Goal: Navigation & Orientation: Find specific page/section

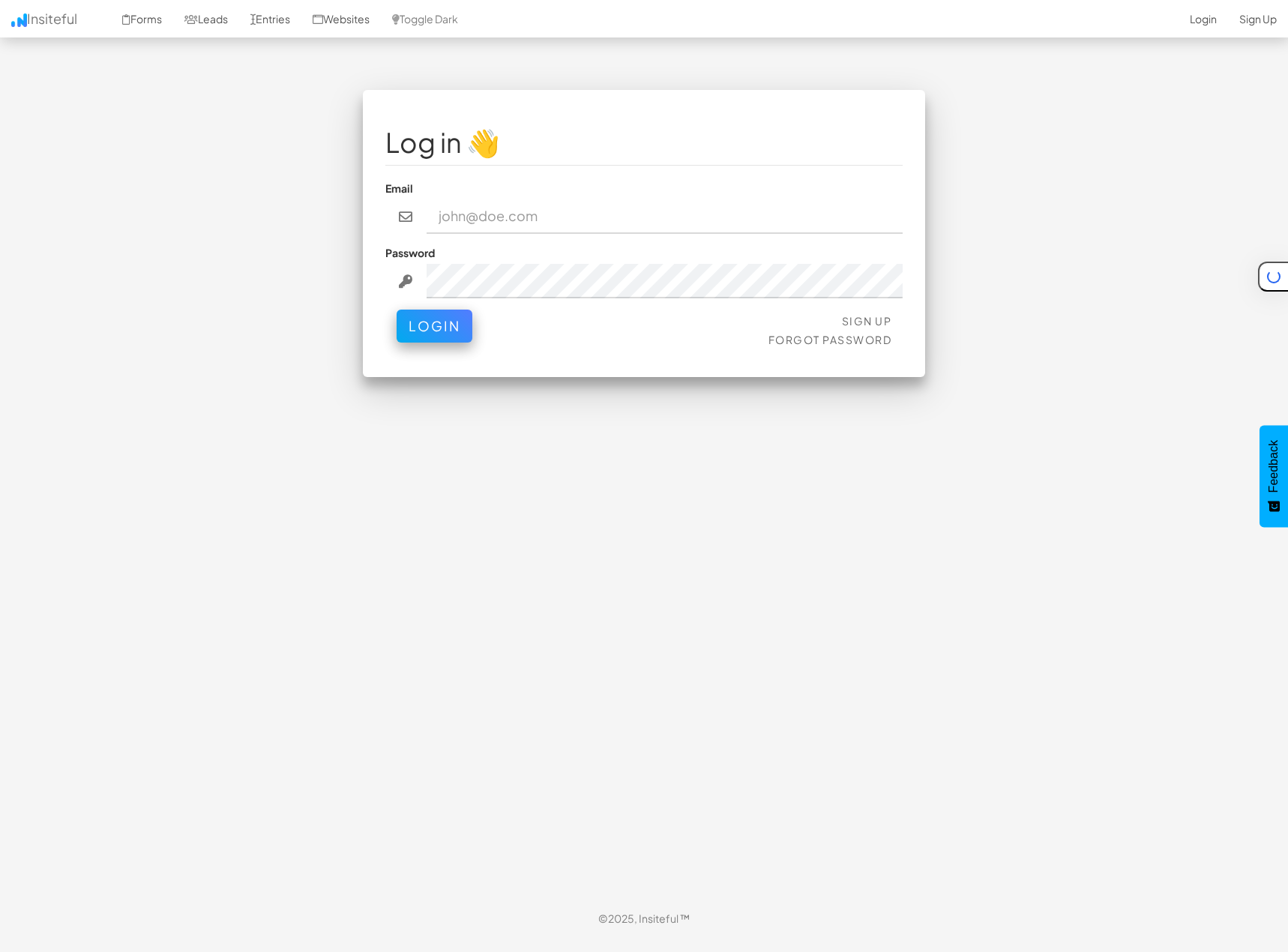
click at [451, 213] on input "email" at bounding box center [665, 216] width 477 height 34
click at [633, 208] on input "email" at bounding box center [665, 216] width 477 height 34
click at [495, 208] on input "email" at bounding box center [665, 216] width 477 height 34
type input "admin@herenow.health"
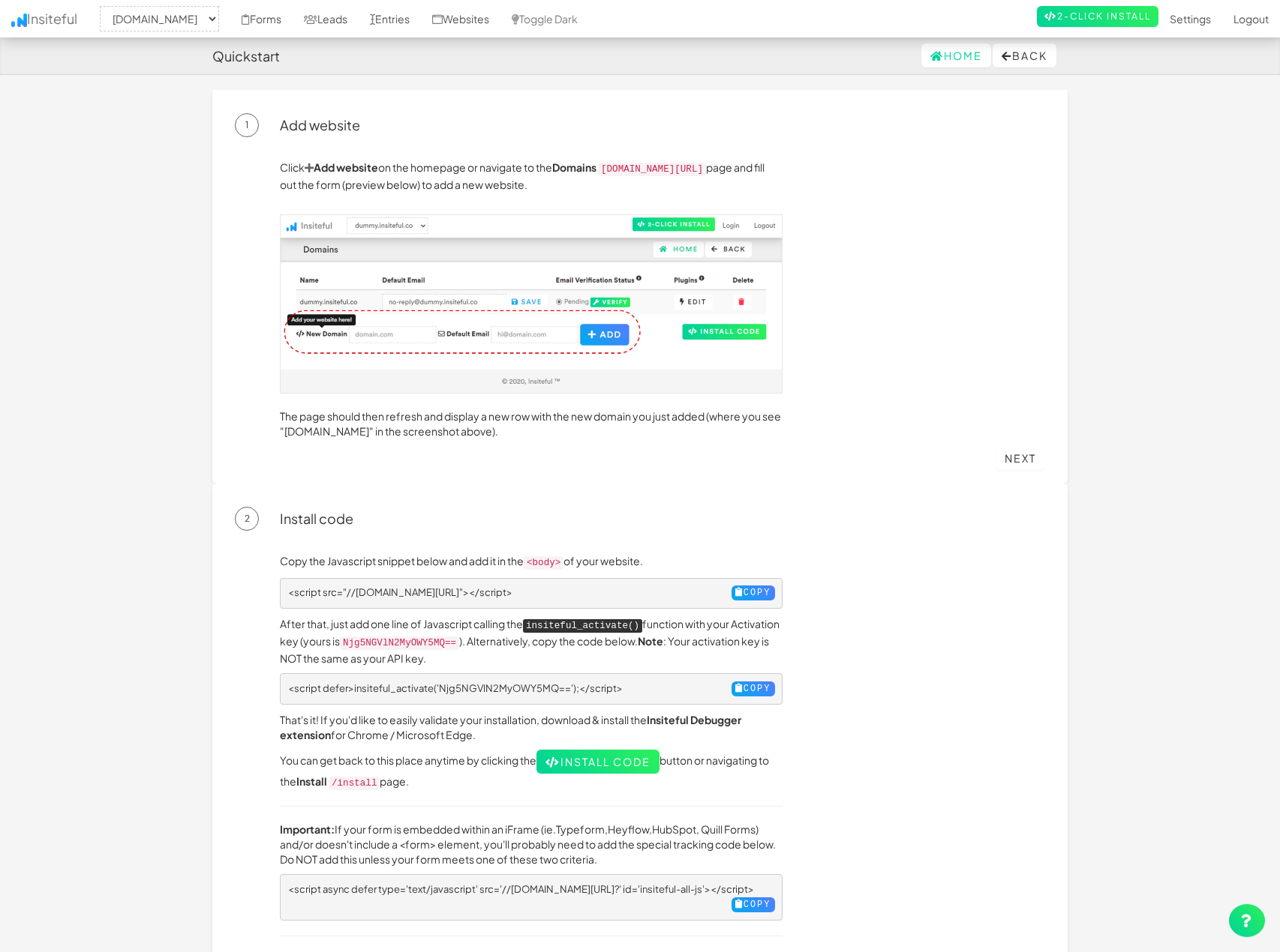
select select "2385"
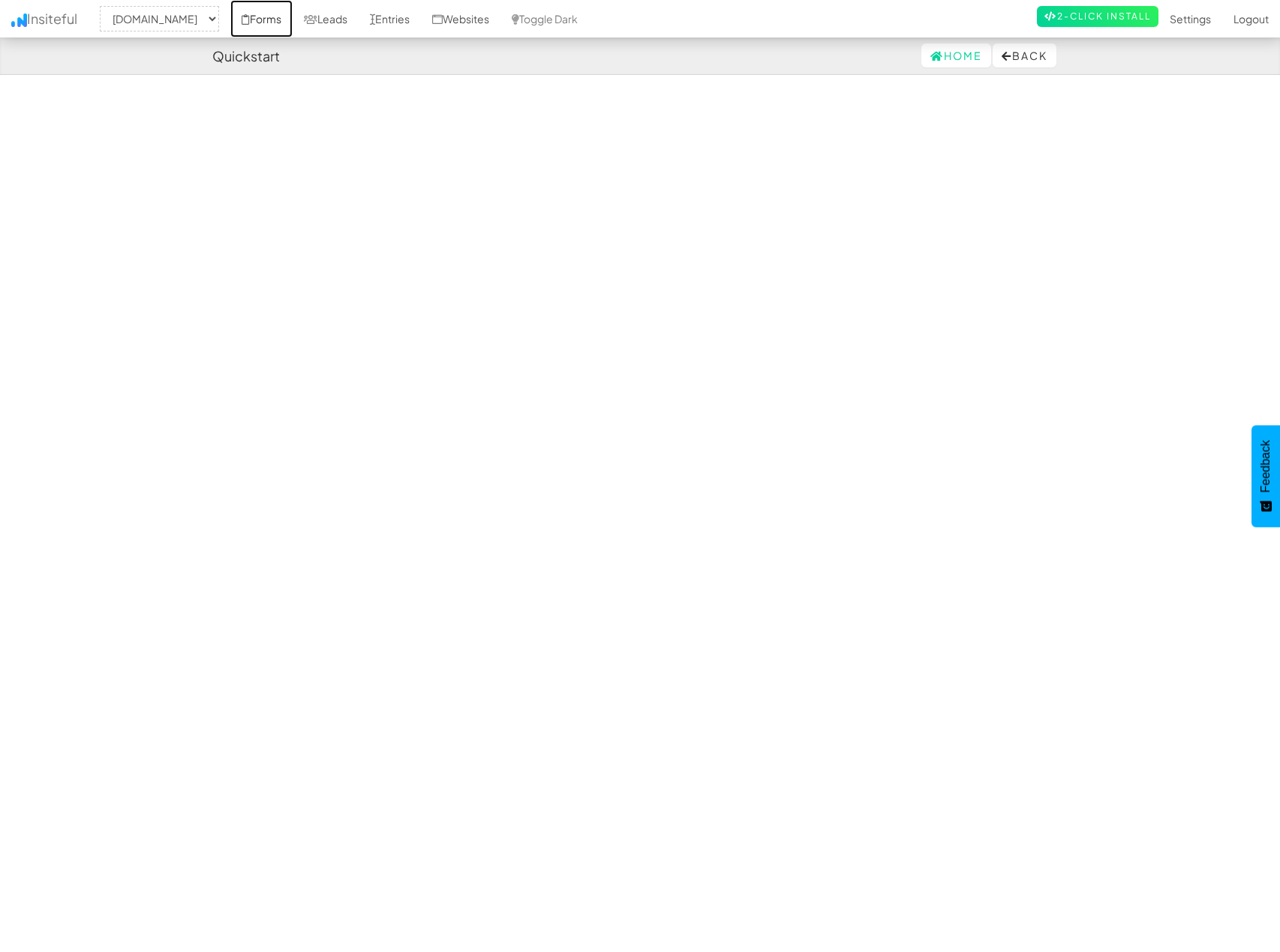
click at [292, 21] on link "Forms" at bounding box center [261, 19] width 62 height 38
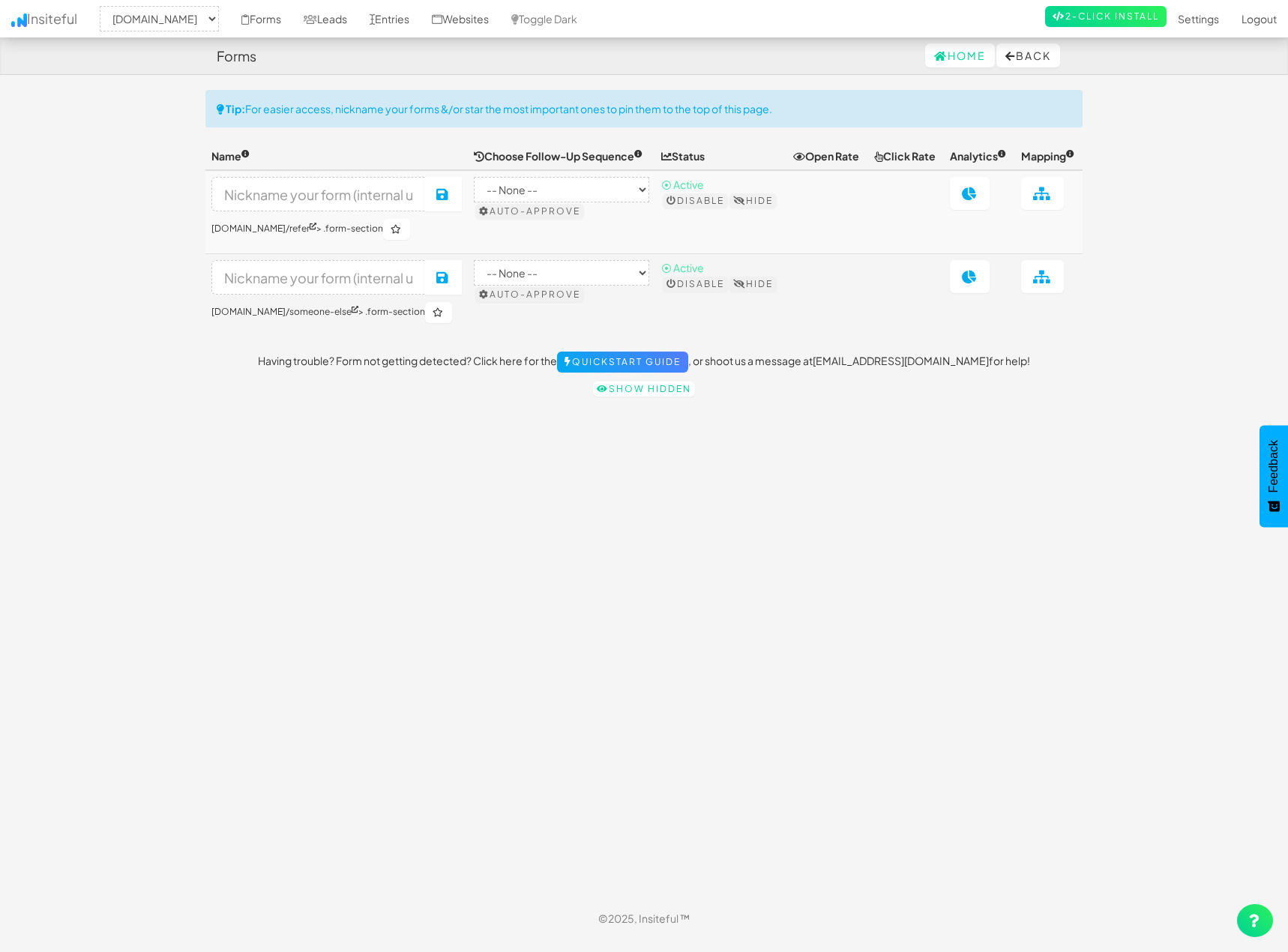
select select "2385"
click at [292, 22] on link "Forms" at bounding box center [261, 19] width 62 height 38
select select "2385"
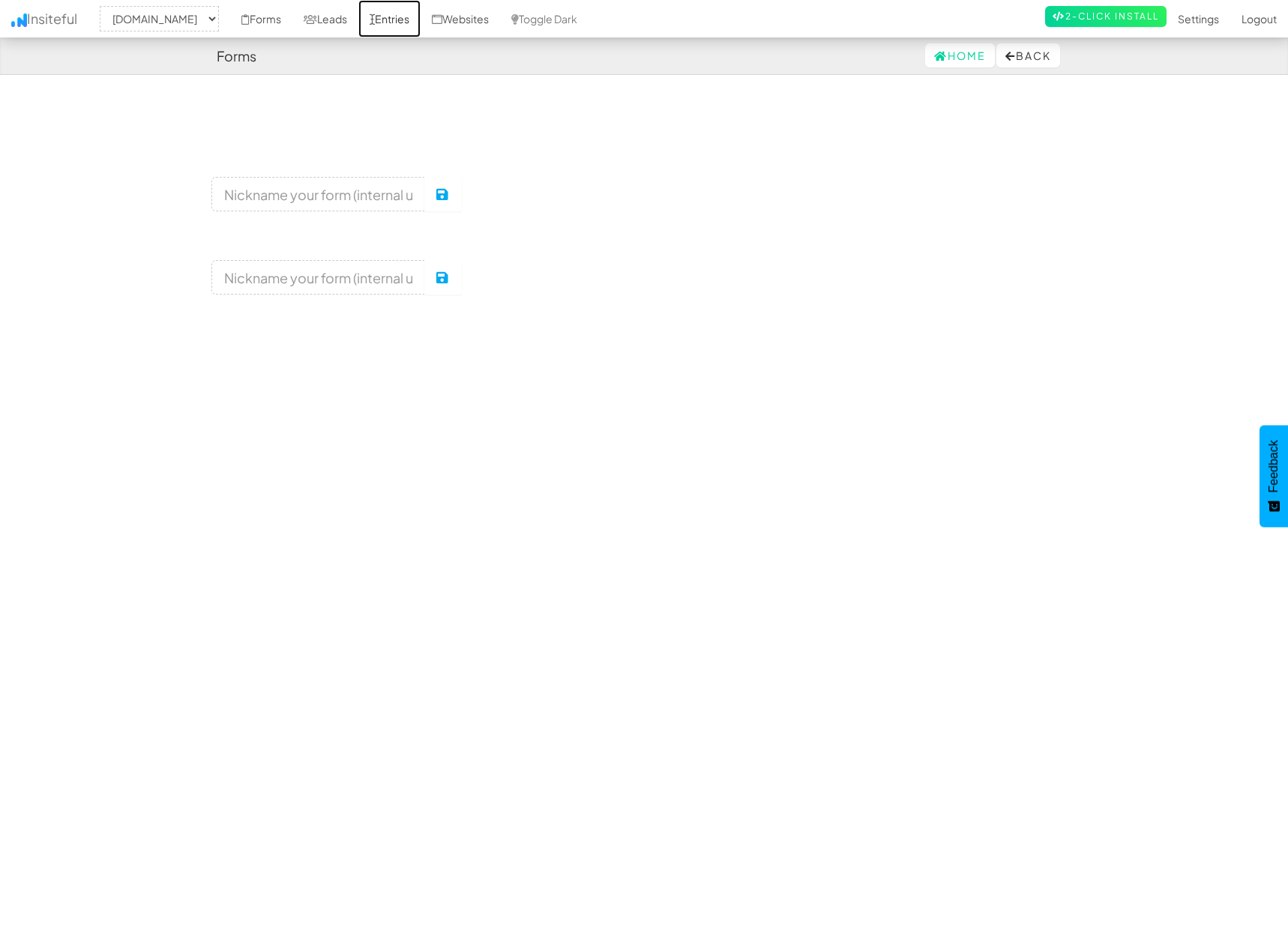
click at [421, 20] on link "Entries" at bounding box center [389, 19] width 62 height 38
click at [182, 13] on select "-- None -- [DOMAIN_NAME] [DOMAIN_NAME]" at bounding box center [159, 19] width 119 height 26
select select "2389"
click at [104, 6] on select "-- None -- [DOMAIN_NAME] [DOMAIN_NAME]" at bounding box center [159, 19] width 119 height 26
click at [201, 27] on select "-- None -- herenow-production.up.railway.app signup.herenow.health" at bounding box center [159, 19] width 119 height 26
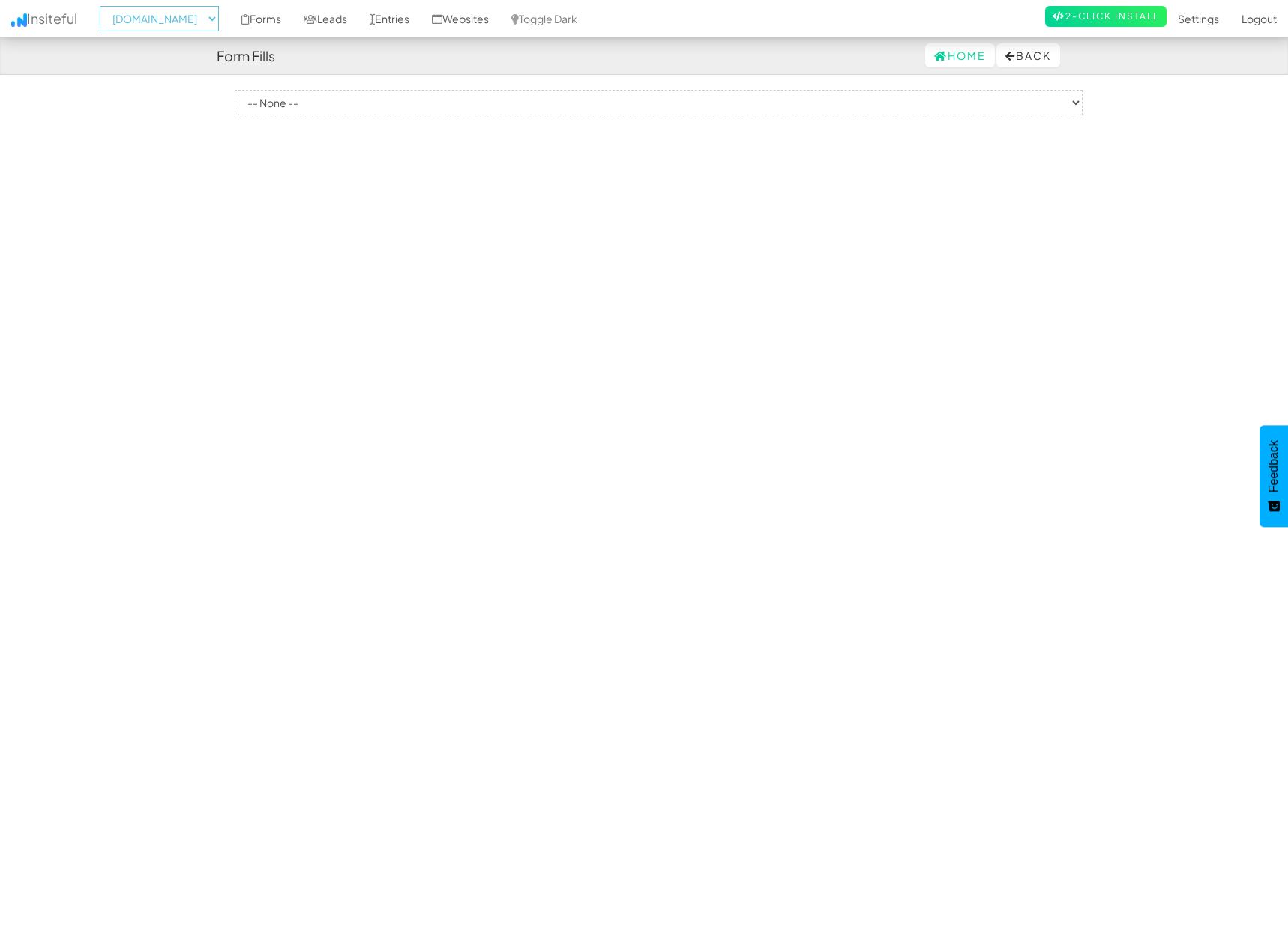
select select "2385"
click at [104, 6] on select "-- None -- herenow-production.up.railway.app signup.herenow.health" at bounding box center [159, 19] width 119 height 26
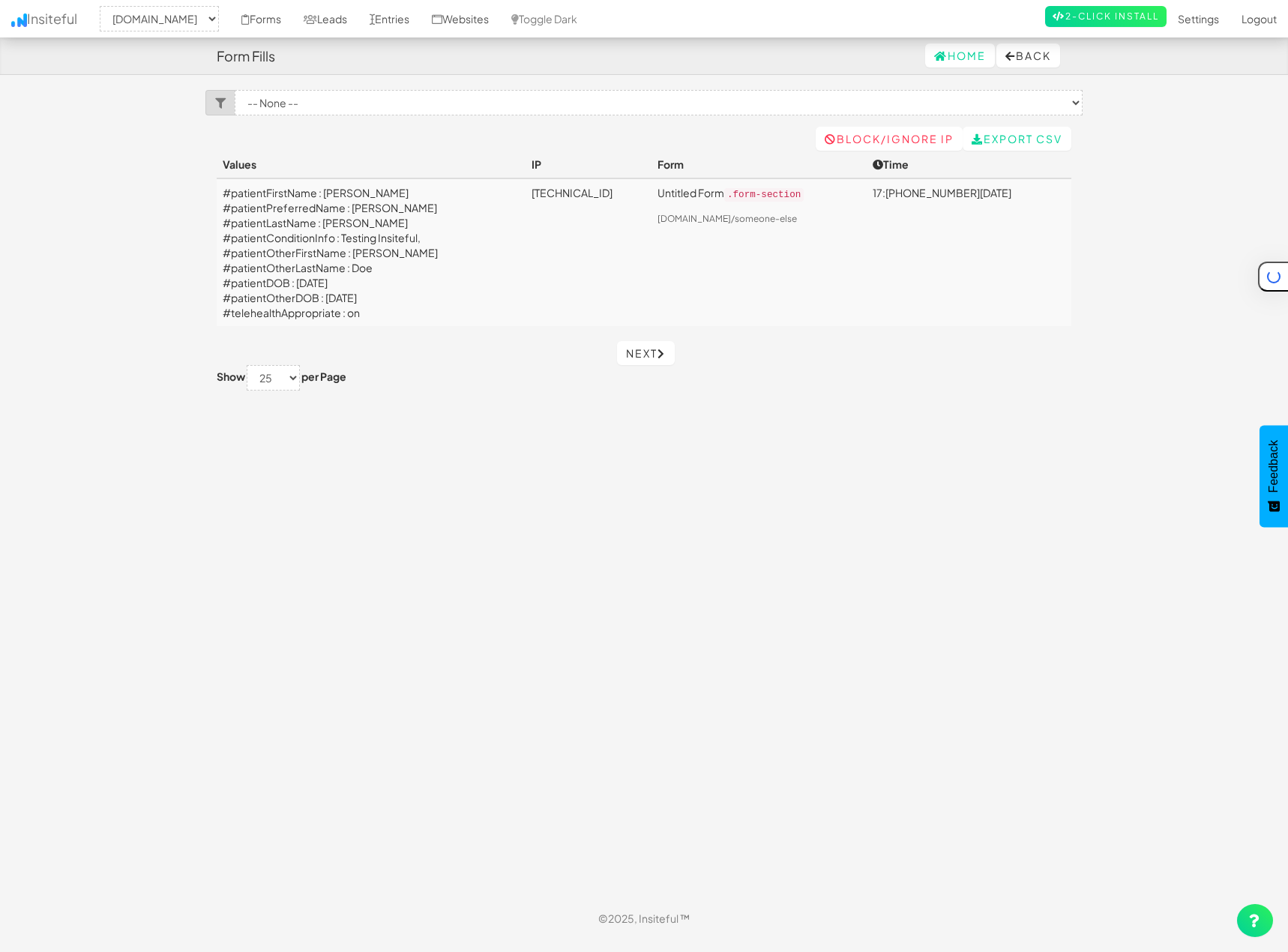
select select "2385"
click at [498, 18] on link "Websites" at bounding box center [460, 19] width 80 height 38
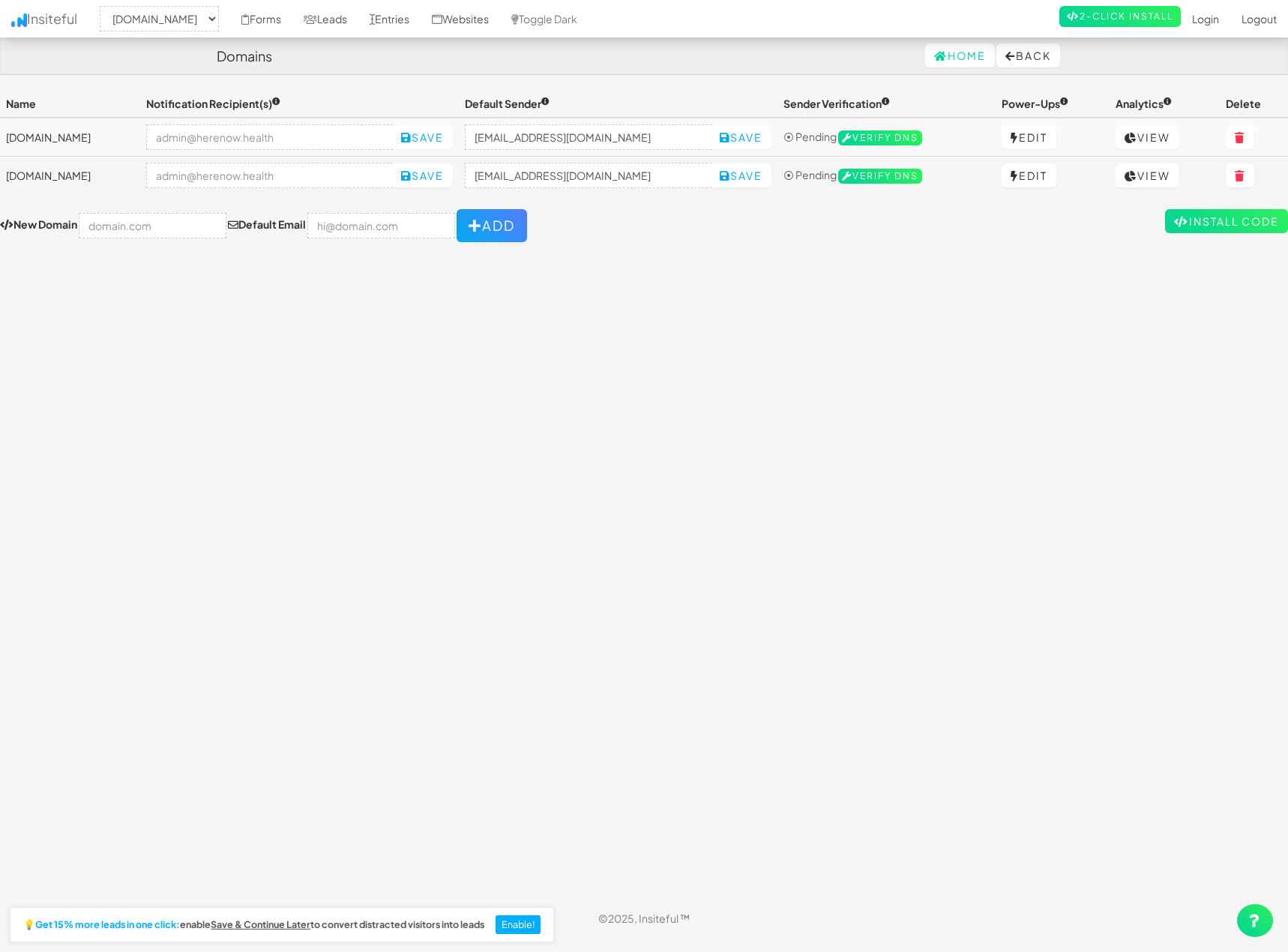
select select "2385"
click at [1152, 133] on link "View" at bounding box center [1147, 137] width 64 height 24
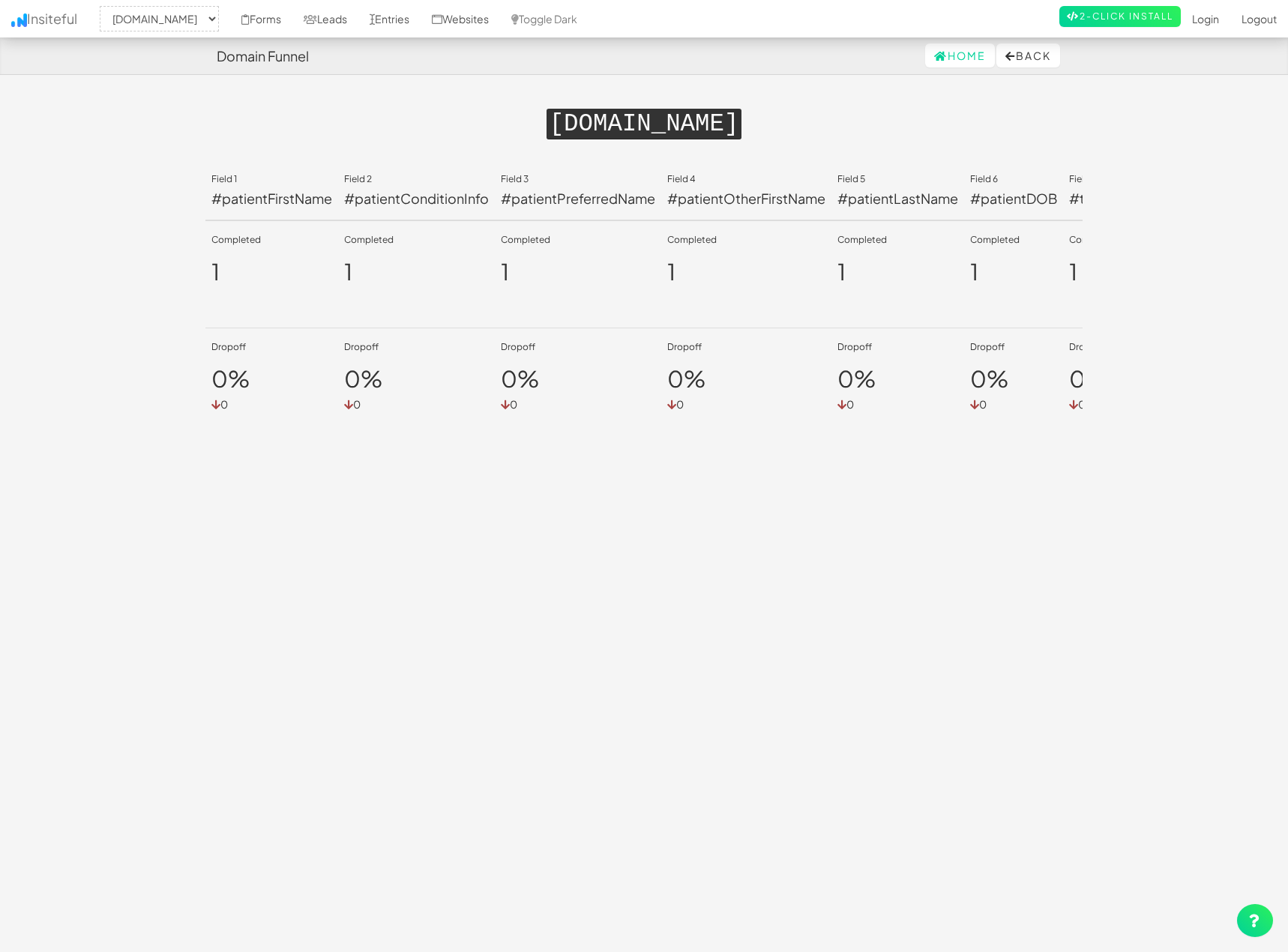
select select "2385"
